Goal: Information Seeking & Learning: Check status

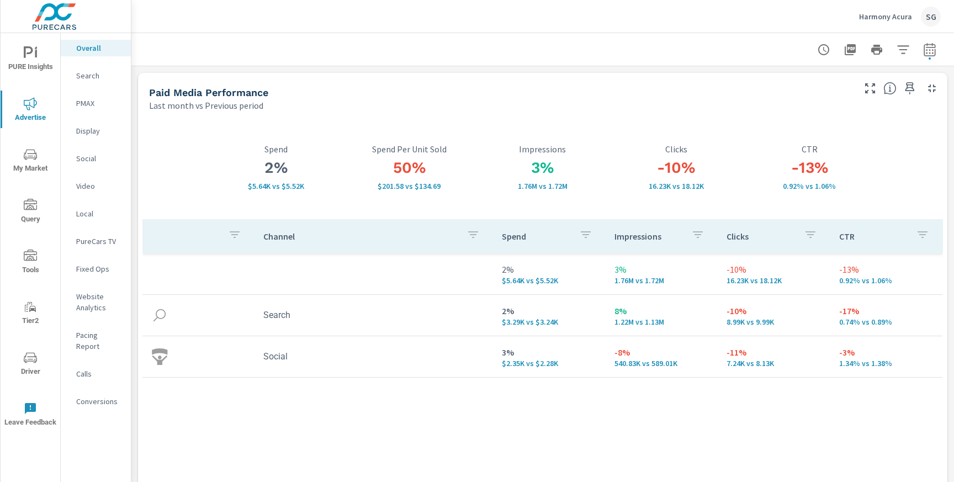
click at [81, 78] on p "Search" at bounding box center [99, 75] width 46 height 11
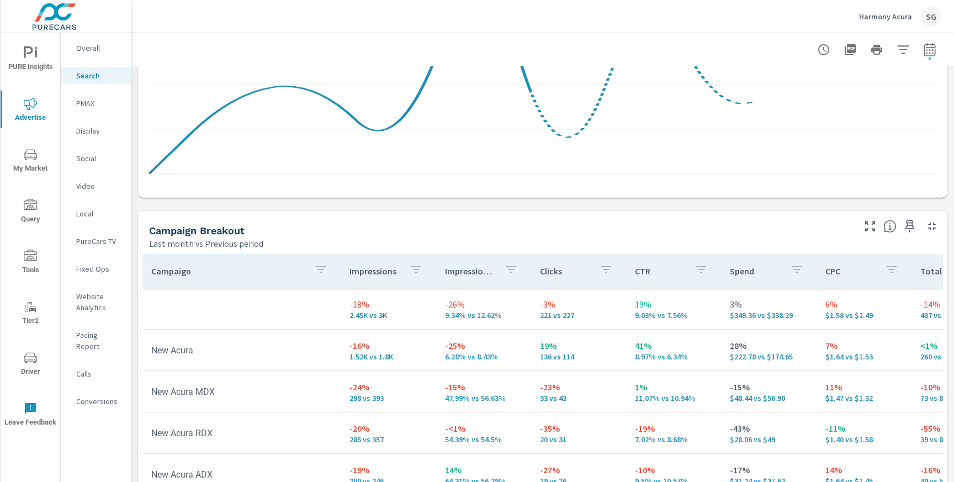
scroll to position [1120, 0]
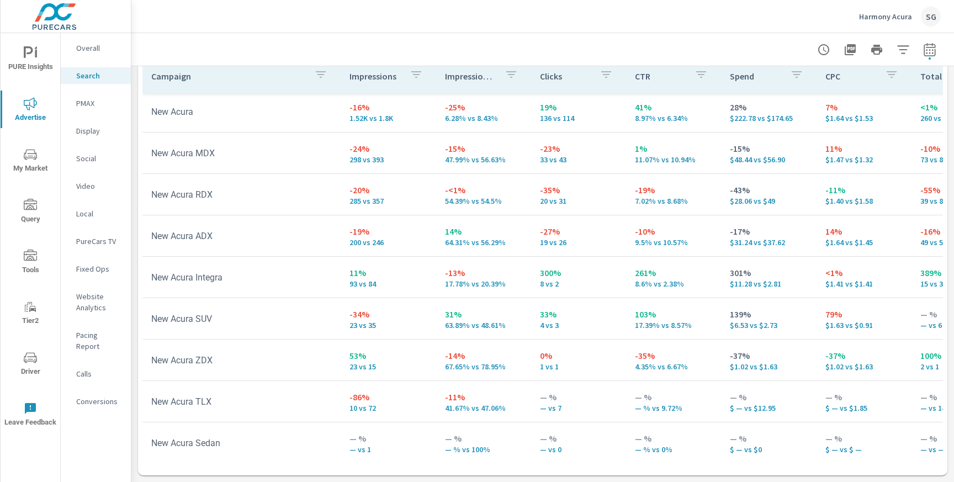
scroll to position [53, 0]
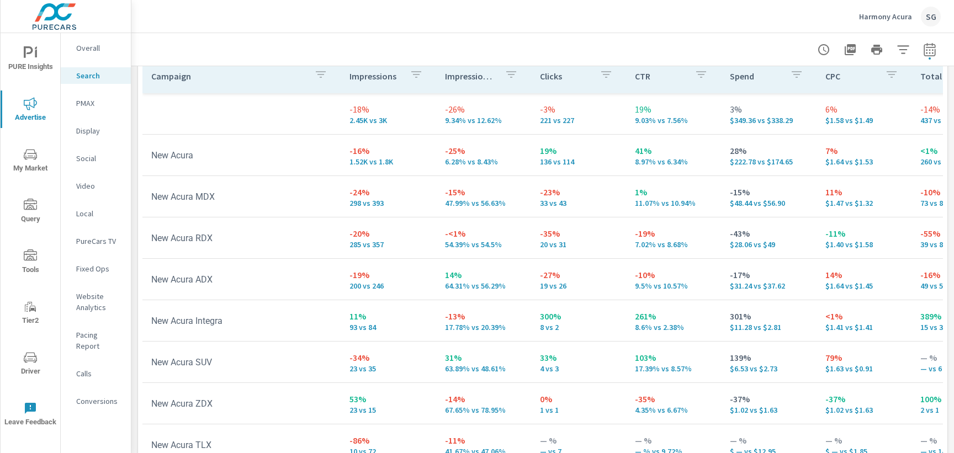
click at [27, 352] on icon "nav menu" at bounding box center [30, 357] width 13 height 13
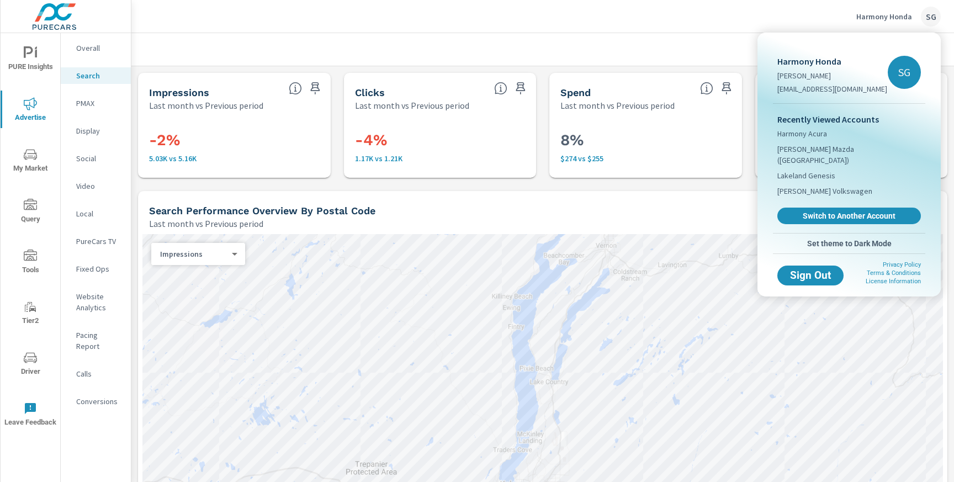
click at [144, 191] on div at bounding box center [477, 241] width 954 height 482
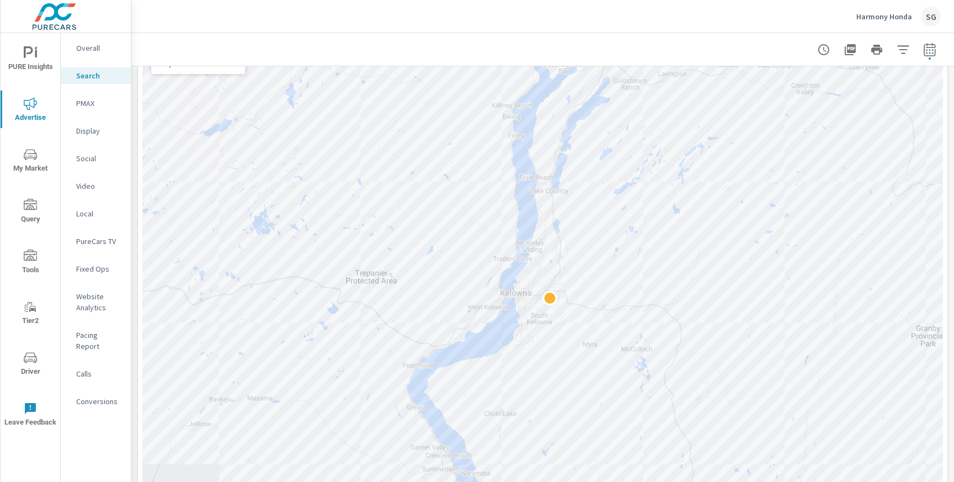
scroll to position [190, 0]
click at [176, 24] on div "Harmony Honda SG" at bounding box center [543, 16] width 796 height 33
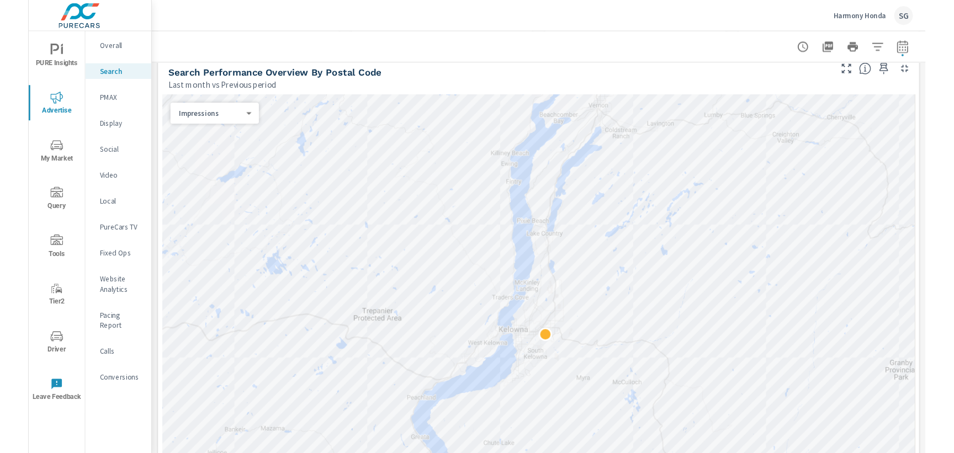
scroll to position [111, 0]
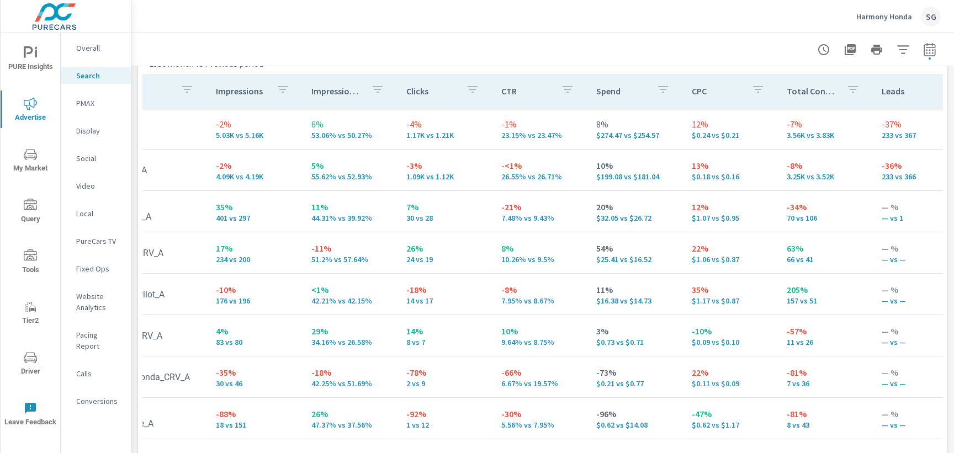
scroll to position [0, 131]
click at [31, 58] on icon "nav menu" at bounding box center [30, 52] width 13 height 13
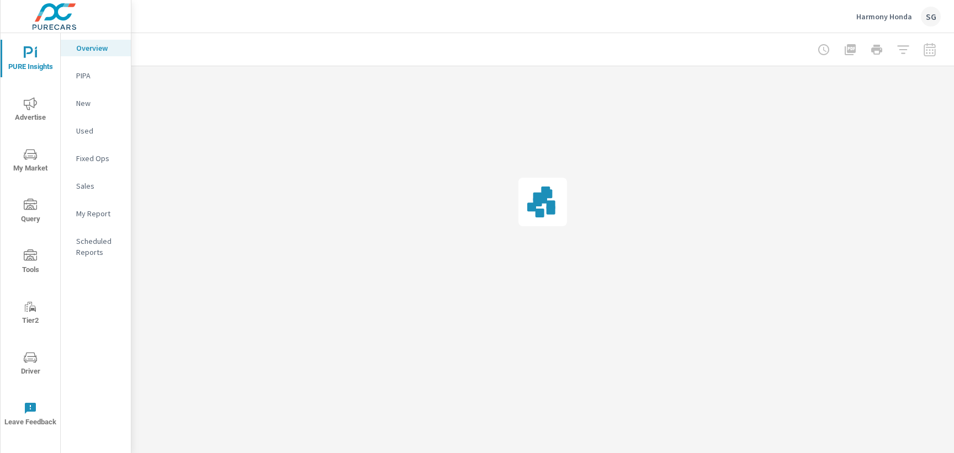
click at [31, 58] on icon "nav menu" at bounding box center [30, 52] width 13 height 13
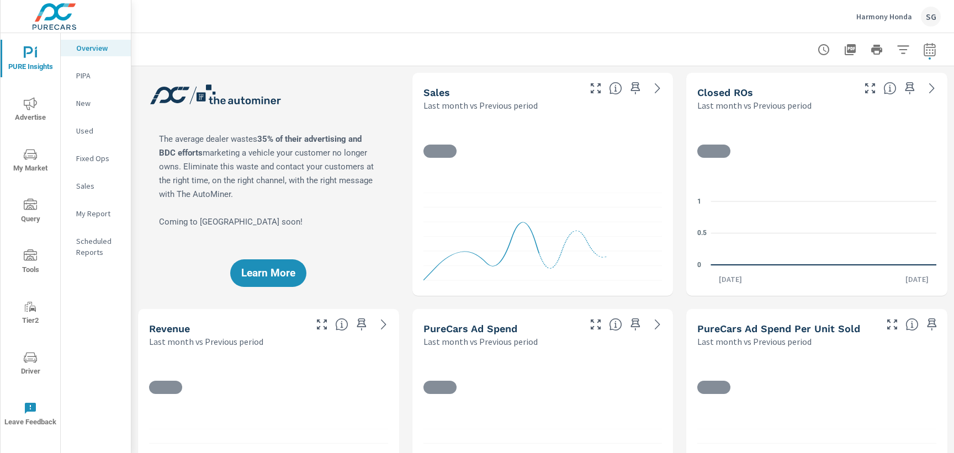
click at [371, 99] on div "Learn More" at bounding box center [268, 184] width 261 height 223
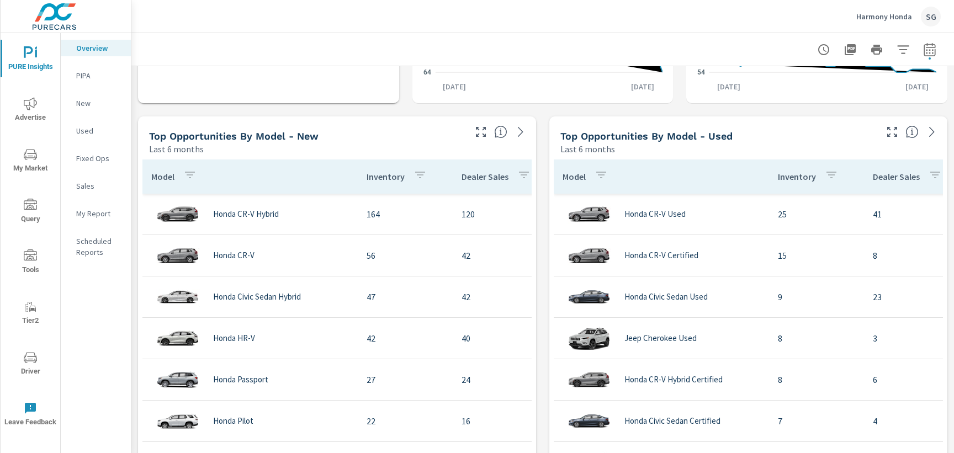
scroll to position [902, 0]
click at [396, 108] on div "Learn More The average dealer wastes 35% of their advertising and BDC efforts m…" at bounding box center [542, 346] width 822 height 2362
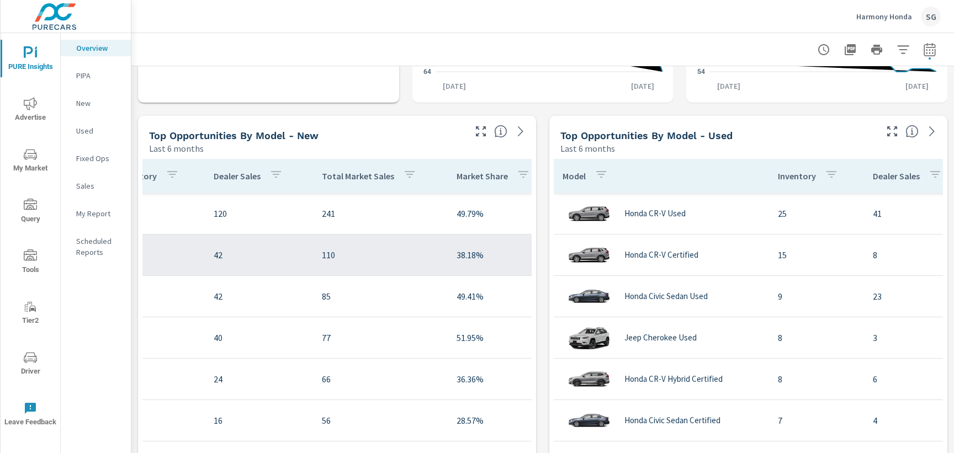
scroll to position [0, 249]
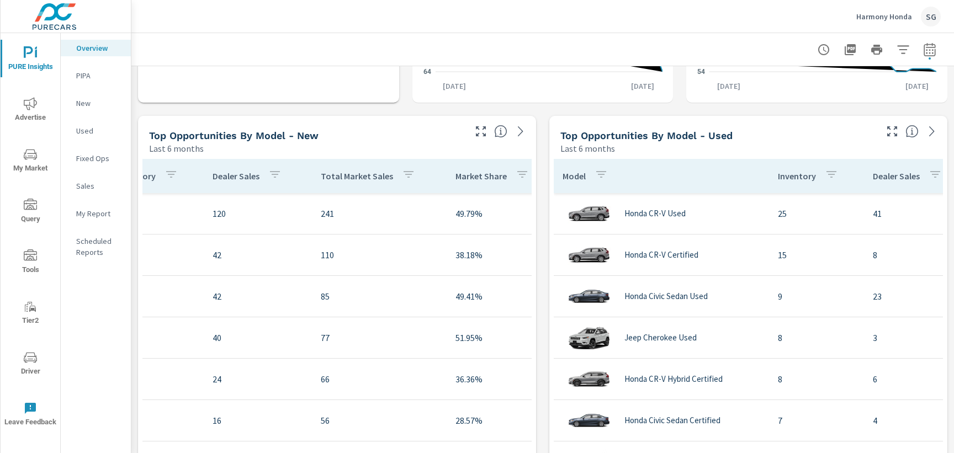
click at [542, 182] on div "Learn More The average dealer wastes 35% of their advertising and BDC efforts m…" at bounding box center [542, 346] width 822 height 2362
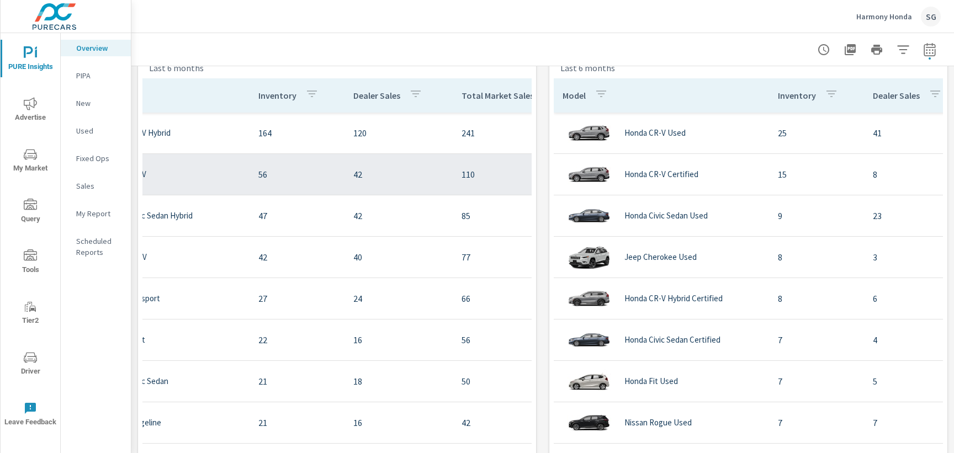
scroll to position [0, 107]
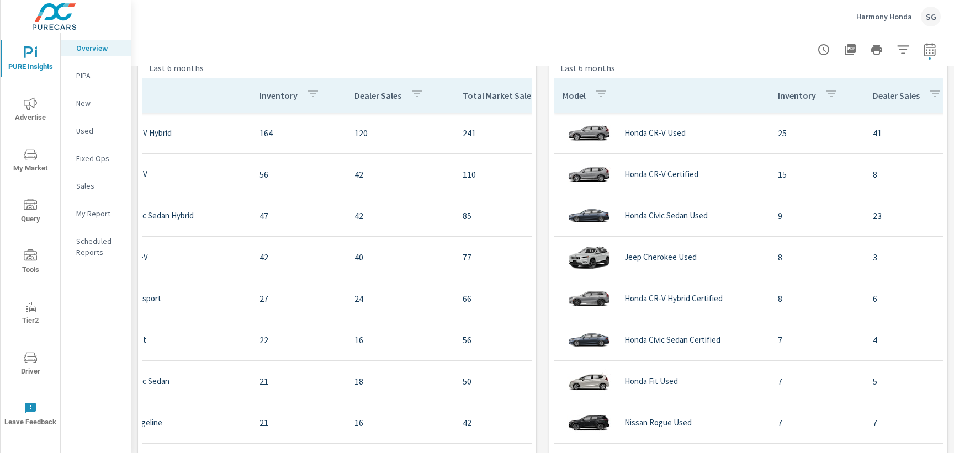
click at [549, 200] on div "Model Inventory Dealer Sales Total Market Sales Market Share Honda CR-V Used 25…" at bounding box center [748, 284] width 398 height 421
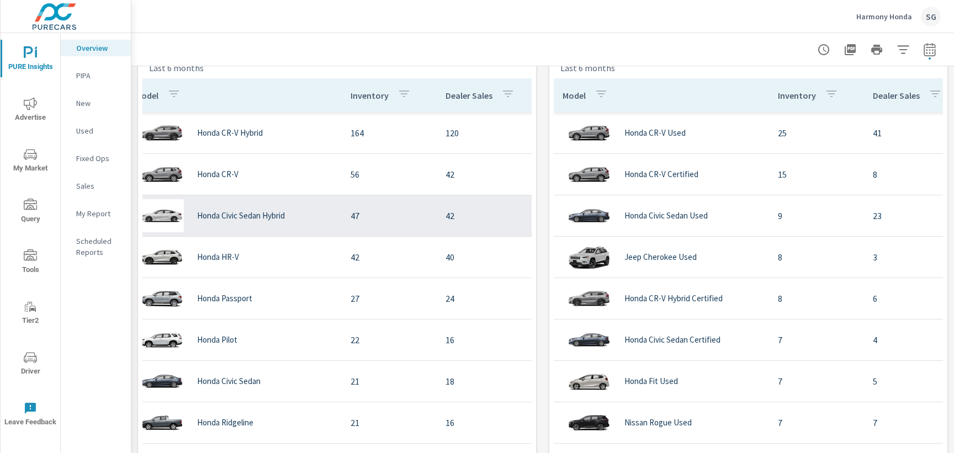
scroll to position [0, 0]
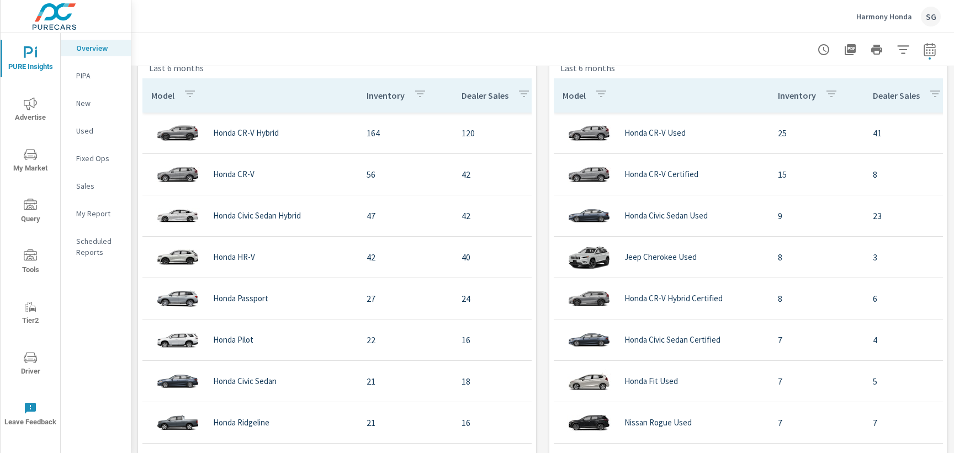
click at [542, 236] on div "Learn More The average dealer wastes 35% of their advertising and BDC efforts m…" at bounding box center [542, 265] width 822 height 2362
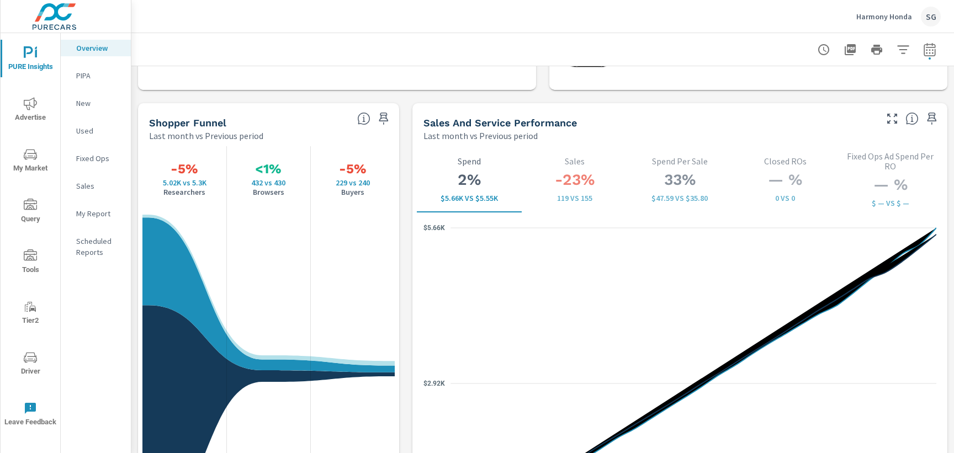
scroll to position [1437, 0]
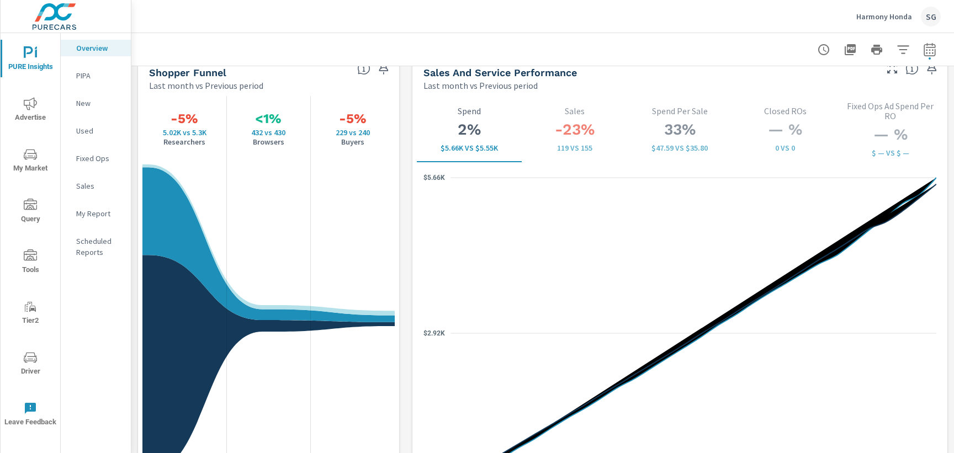
click at [24, 111] on span "Advertise" at bounding box center [30, 110] width 53 height 27
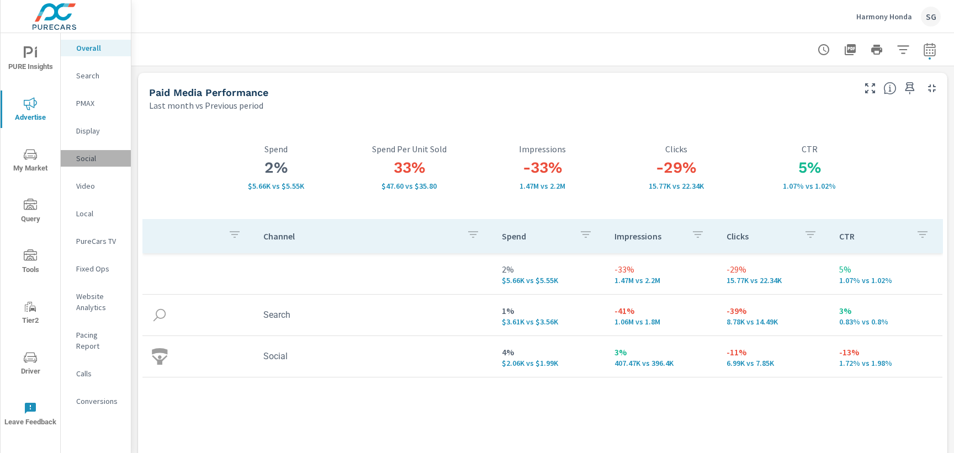
click at [84, 161] on p "Social" at bounding box center [99, 158] width 46 height 11
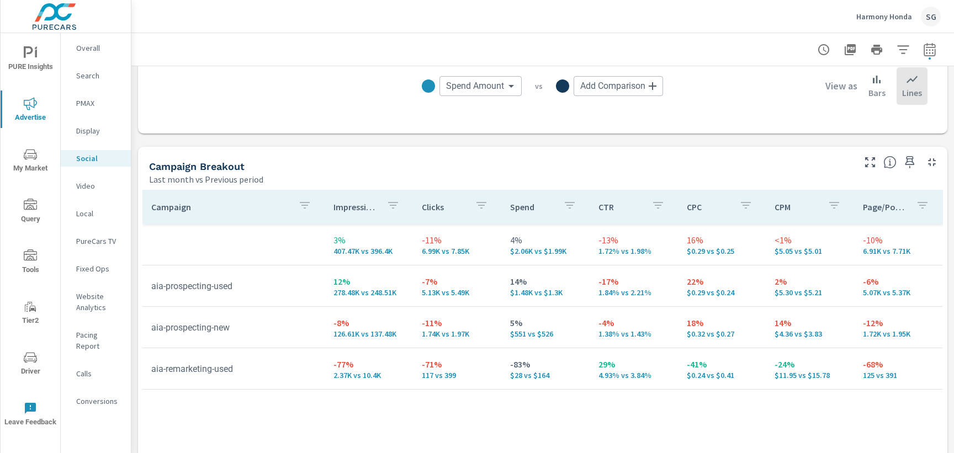
scroll to position [397, 0]
click at [35, 366] on span "Driver" at bounding box center [30, 364] width 53 height 27
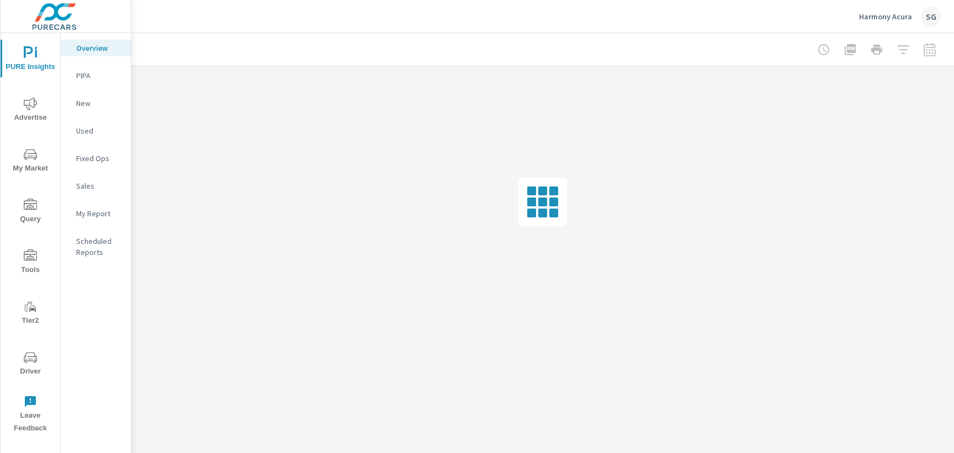
click at [50, 105] on span "Advertise" at bounding box center [30, 110] width 53 height 27
click at [97, 77] on p "Search" at bounding box center [99, 75] width 46 height 11
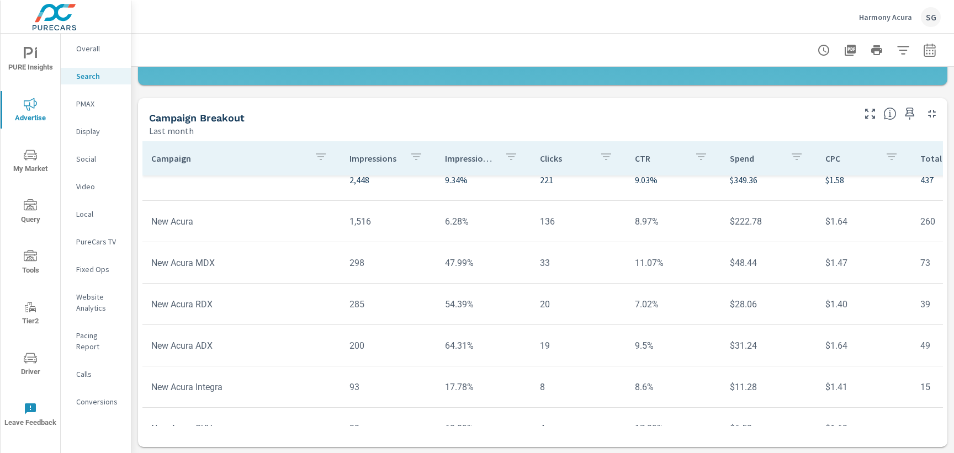
scroll to position [784, 0]
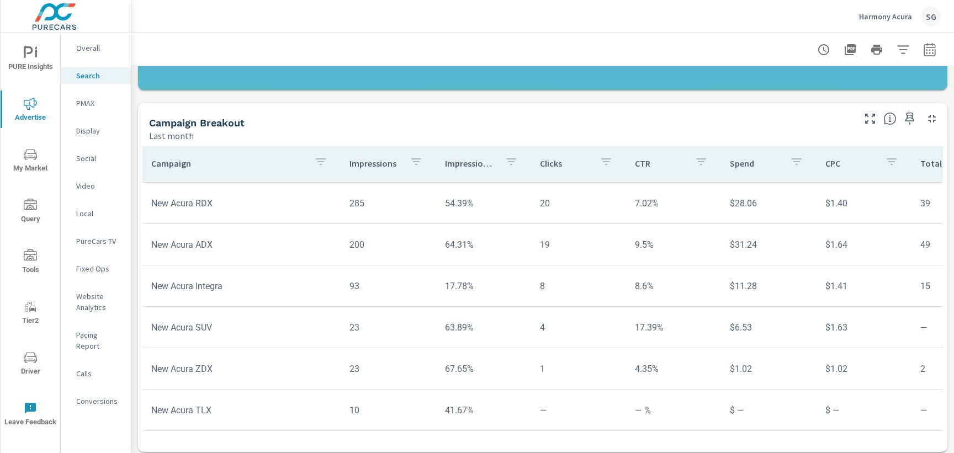
scroll to position [790, 0]
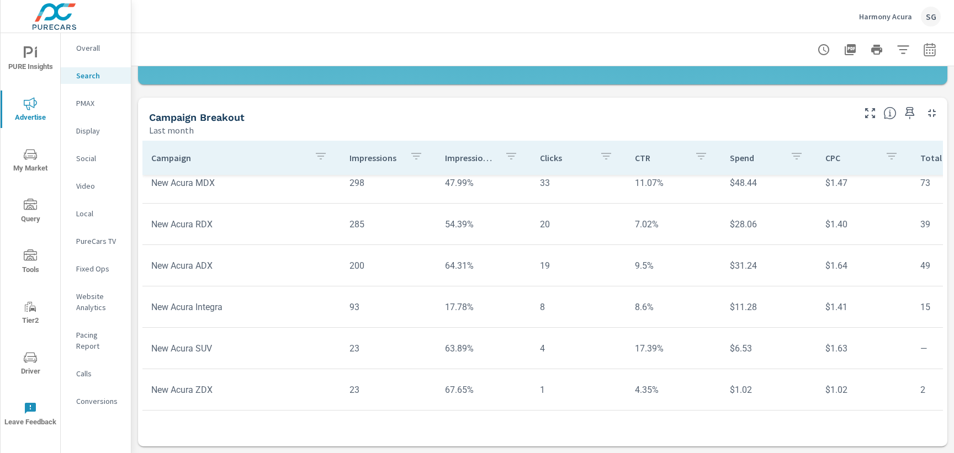
scroll to position [99, 0]
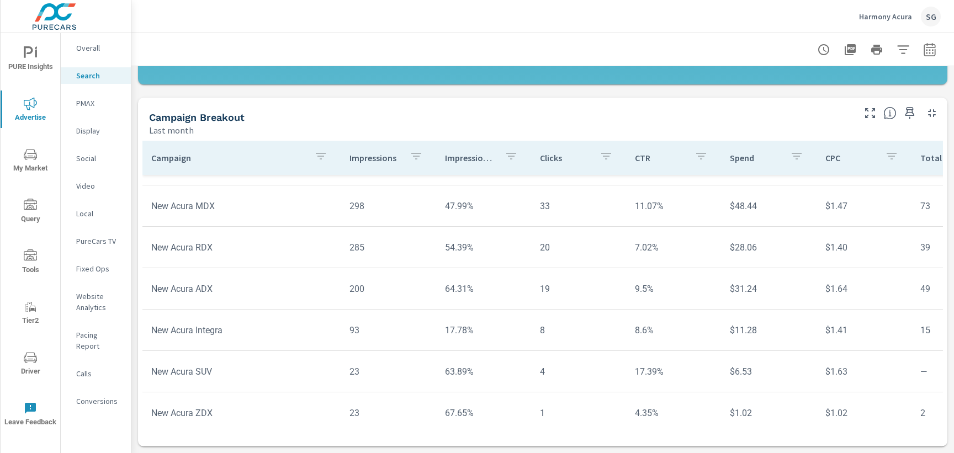
scroll to position [24, 0]
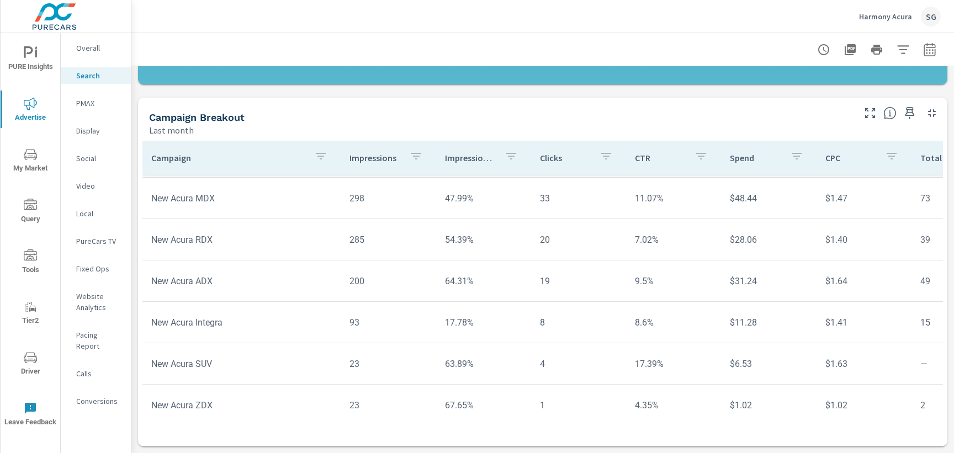
scroll to position [91, 0]
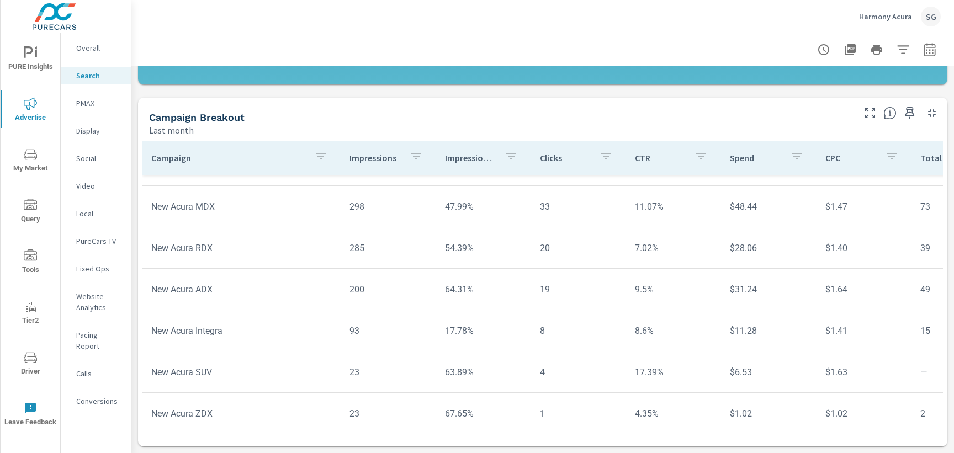
scroll to position [47, 0]
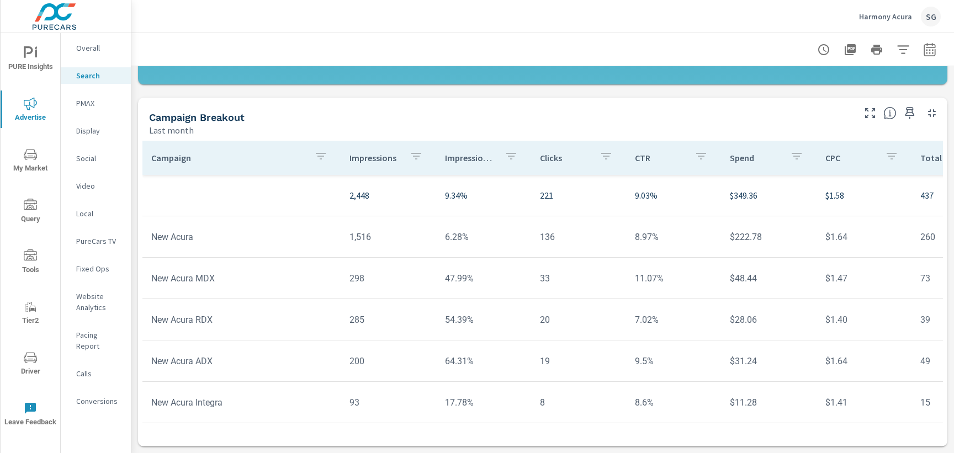
click at [92, 104] on p "PMAX" at bounding box center [99, 103] width 46 height 11
